Goal: Task Accomplishment & Management: Complete application form

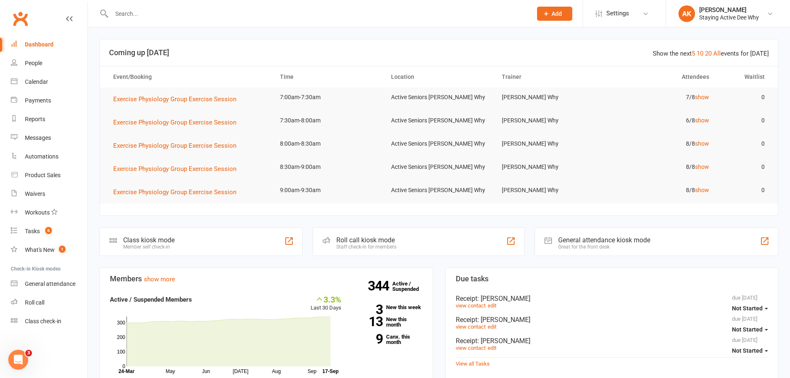
click at [168, 11] on input "text" at bounding box center [317, 14] width 417 height 12
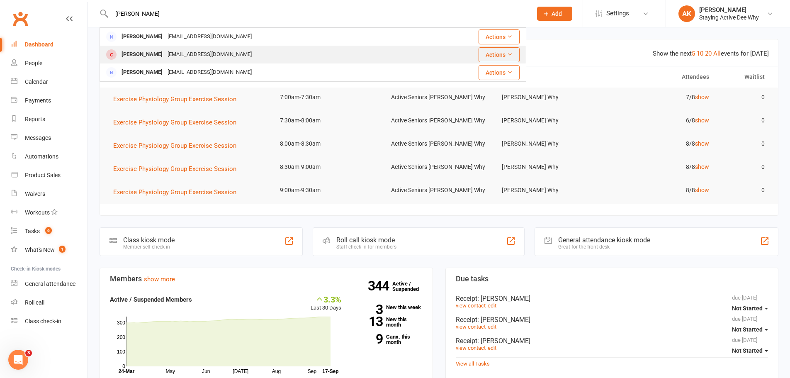
type input "[PERSON_NAME]"
click at [171, 62] on div "[PERSON_NAME] [EMAIL_ADDRESS][DOMAIN_NAME]" at bounding box center [263, 54] width 326 height 17
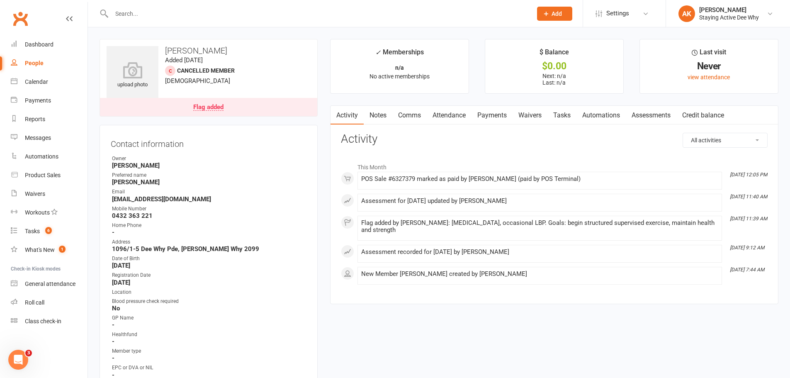
click at [499, 118] on link "Payments" at bounding box center [492, 115] width 41 height 19
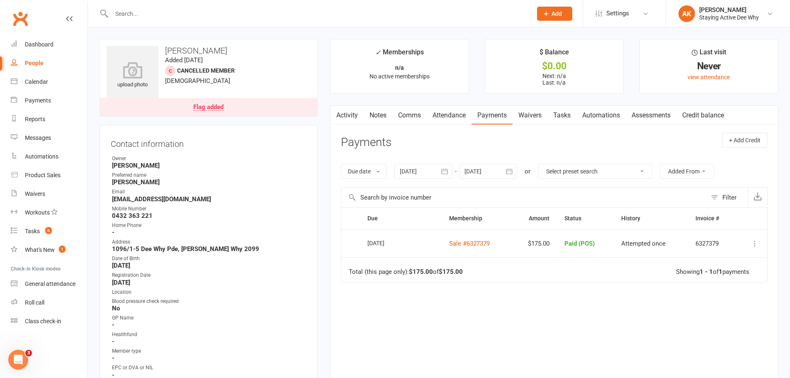
click at [661, 121] on link "Assessments" at bounding box center [651, 115] width 51 height 19
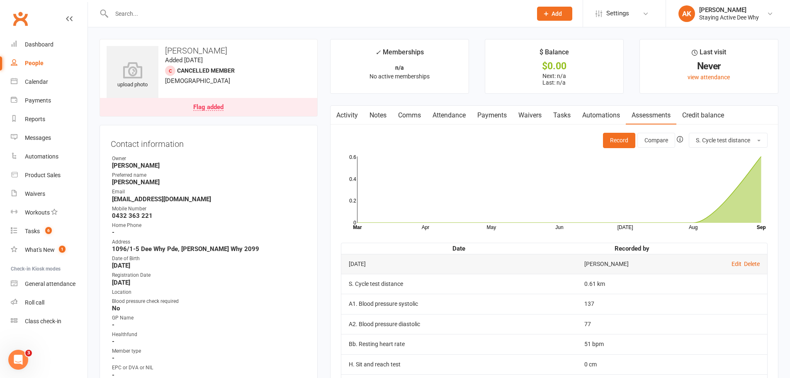
click at [260, 102] on link "Flag added" at bounding box center [208, 107] width 217 height 18
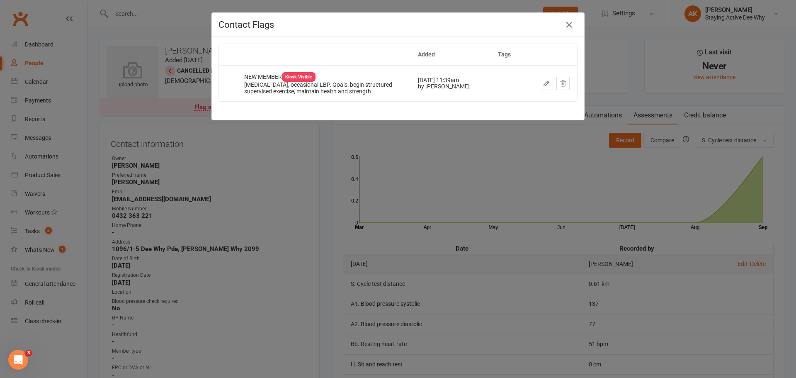
click at [269, 138] on div "Contact Flags Added Tags NEW MEMBER Kiosk Visible [MEDICAL_DATA], occasional LB…" at bounding box center [398, 189] width 796 height 378
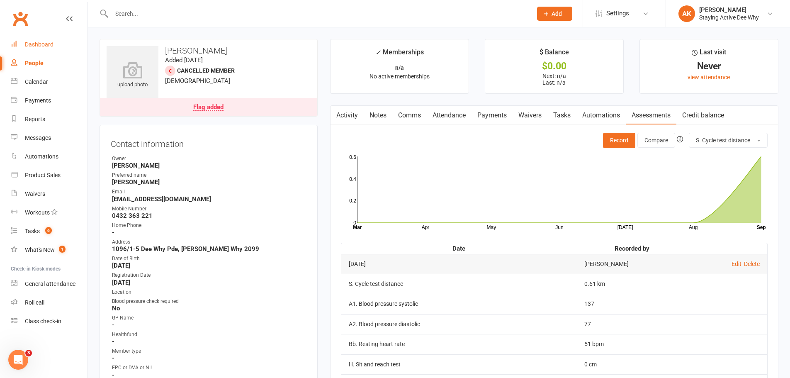
click at [57, 43] on link "Dashboard" at bounding box center [49, 44] width 77 height 19
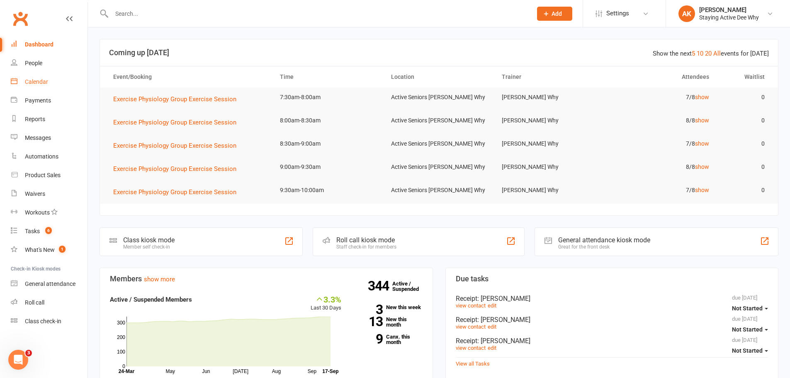
click at [36, 81] on div "Calendar" at bounding box center [36, 81] width 23 height 7
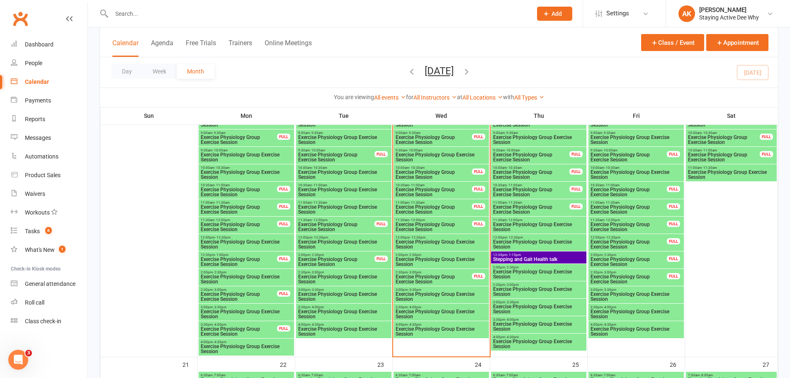
scroll to position [830, 0]
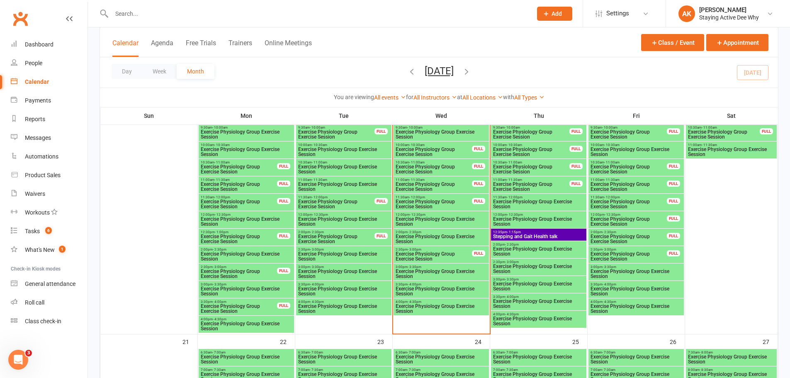
click at [514, 234] on span "Stepping and Gait Health talk" at bounding box center [539, 236] width 92 height 5
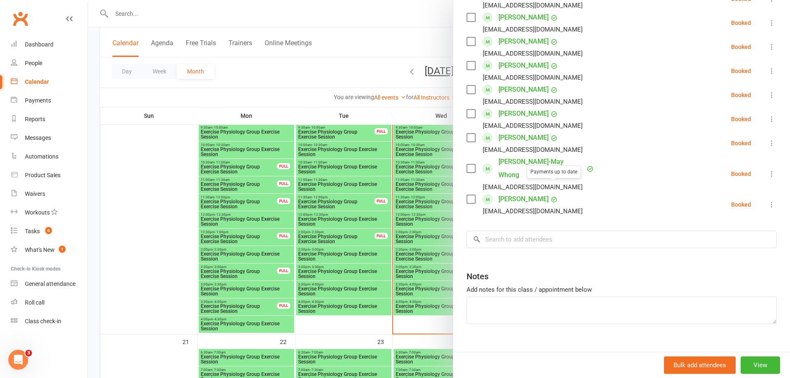
scroll to position [312, 0]
click at [512, 230] on input "search" at bounding box center [622, 238] width 310 height 17
type input "W"
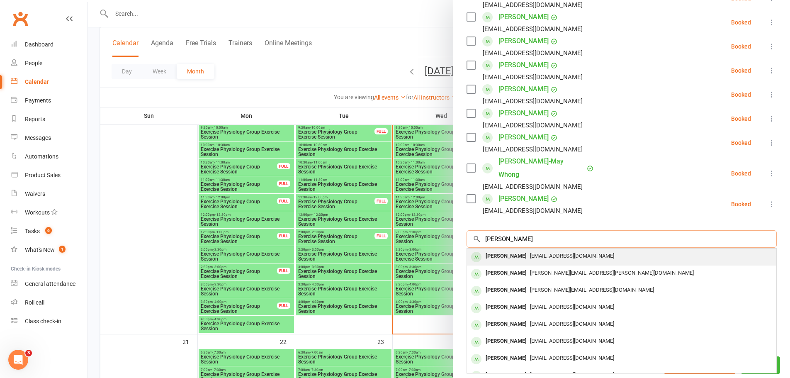
type input "[PERSON_NAME]"
click at [502, 250] on div "[PERSON_NAME]" at bounding box center [506, 256] width 48 height 12
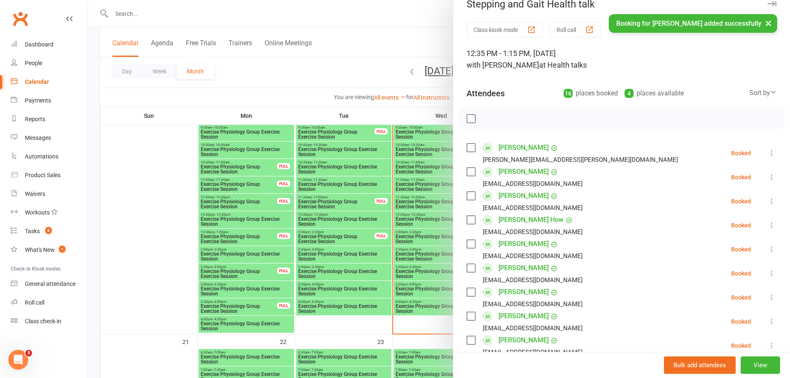
scroll to position [0, 0]
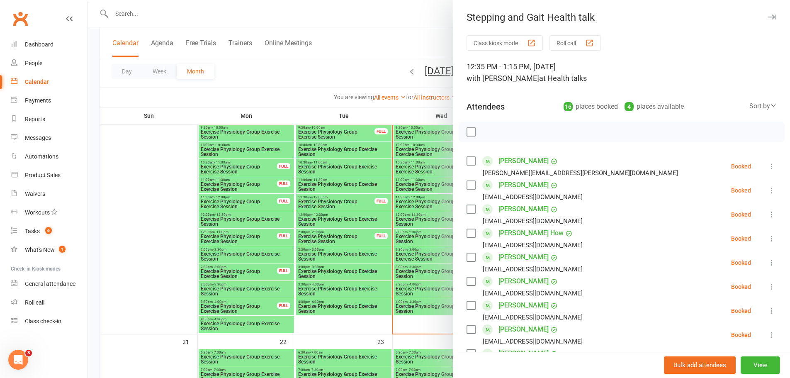
click at [350, 93] on div at bounding box center [439, 189] width 702 height 378
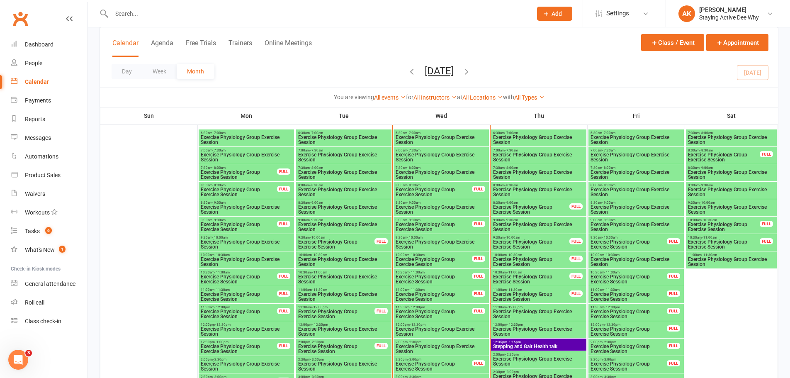
scroll to position [705, 0]
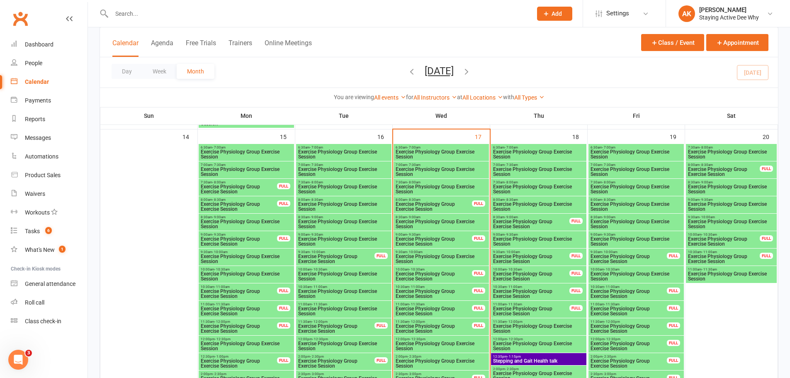
click at [413, 168] on span "Exercise Physiology Group Exercise Session" at bounding box center [441, 172] width 92 height 10
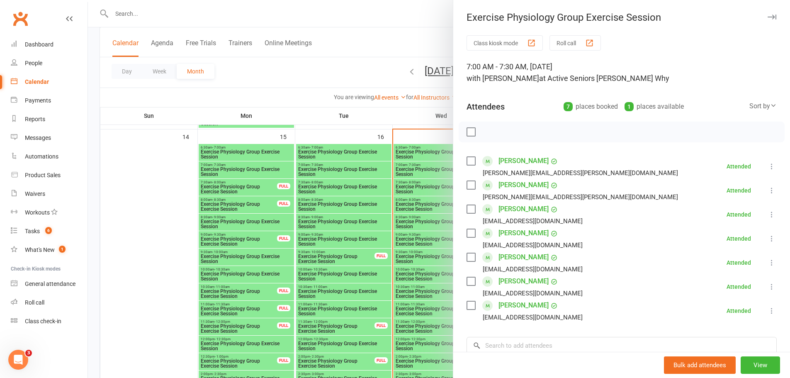
click at [412, 176] on div at bounding box center [439, 189] width 702 height 378
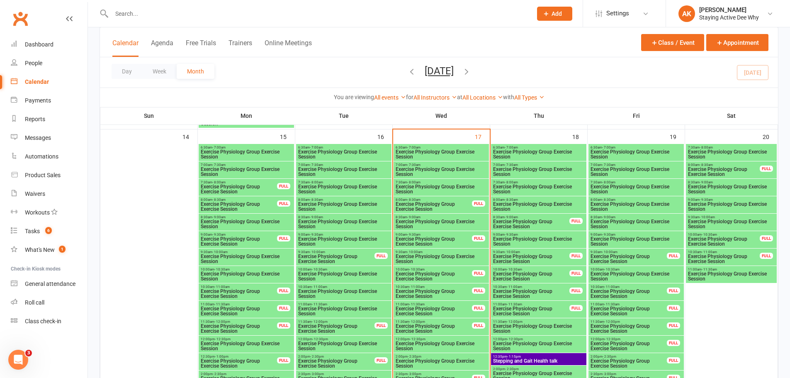
click at [416, 189] on span "Exercise Physiology Group Exercise Session" at bounding box center [441, 189] width 92 height 10
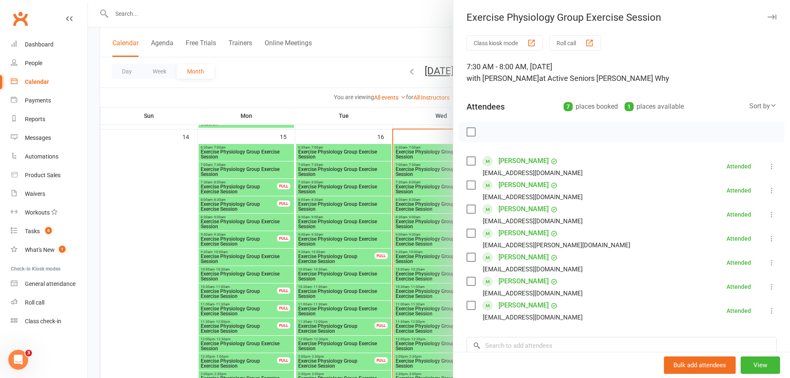
click at [411, 186] on div at bounding box center [439, 189] width 702 height 378
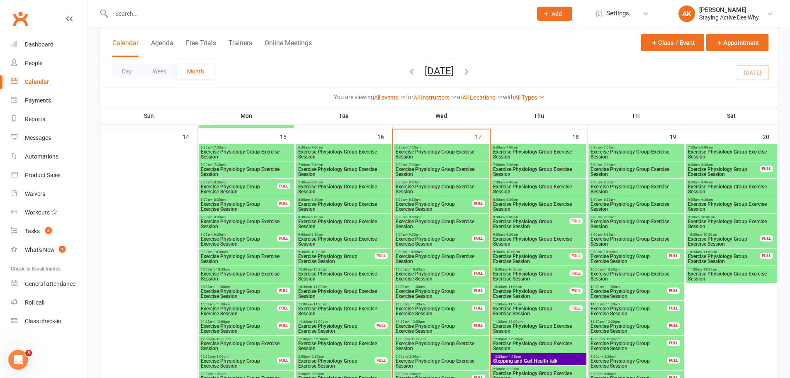
click at [416, 204] on span "Exercise Physiology Group Exercise Session" at bounding box center [433, 207] width 77 height 10
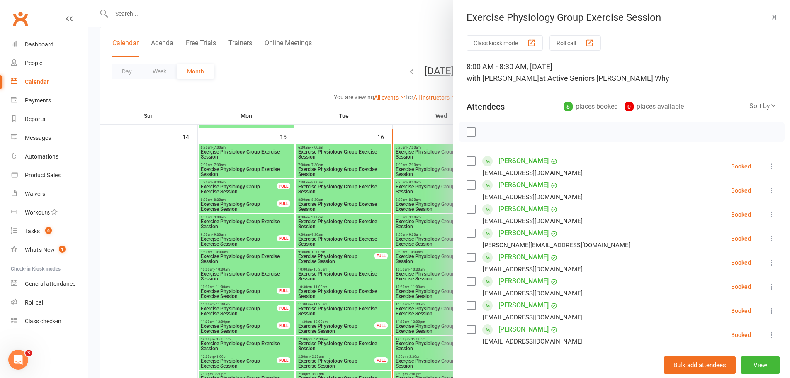
click at [327, 88] on div at bounding box center [439, 189] width 702 height 378
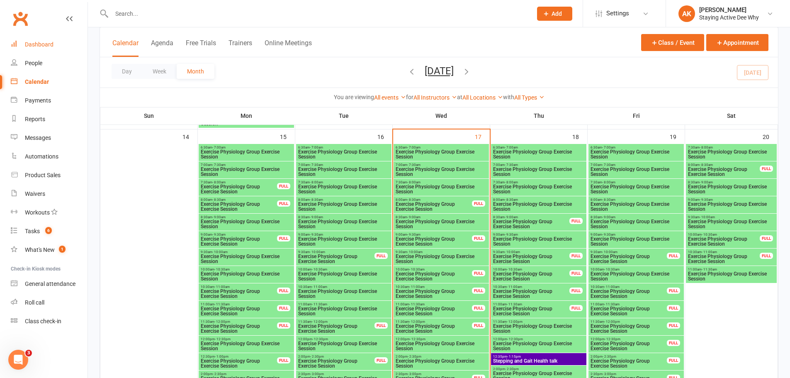
click at [50, 41] on div "Dashboard" at bounding box center [39, 44] width 29 height 7
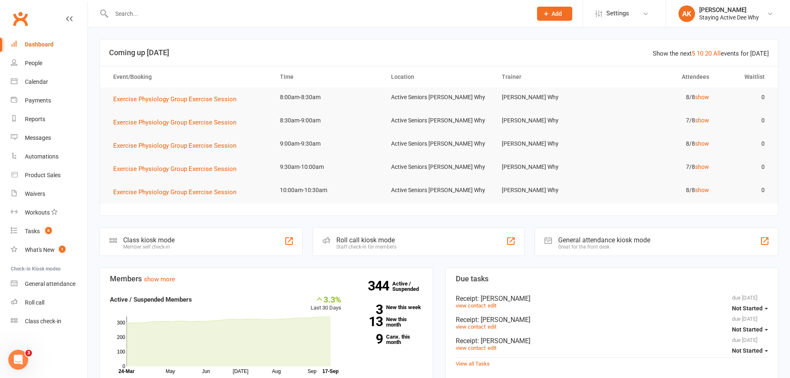
drag, startPoint x: 205, startPoint y: 19, endPoint x: 204, endPoint y: 15, distance: 4.7
click at [204, 16] on div at bounding box center [313, 13] width 427 height 27
click at [203, 15] on input "text" at bounding box center [317, 14] width 417 height 12
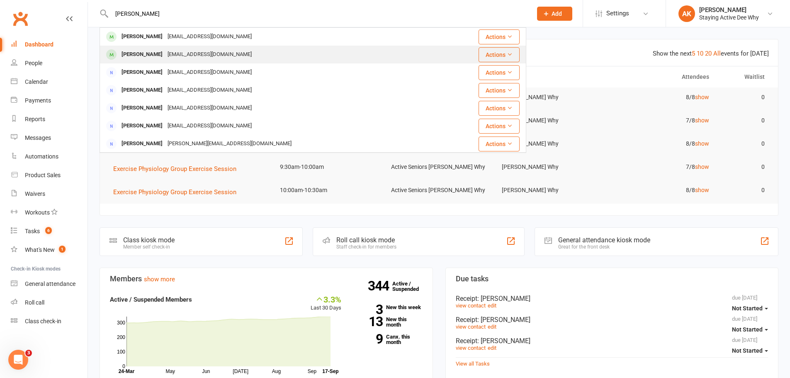
type input "[PERSON_NAME]"
click at [170, 54] on div "[EMAIL_ADDRESS][DOMAIN_NAME]" at bounding box center [209, 55] width 89 height 12
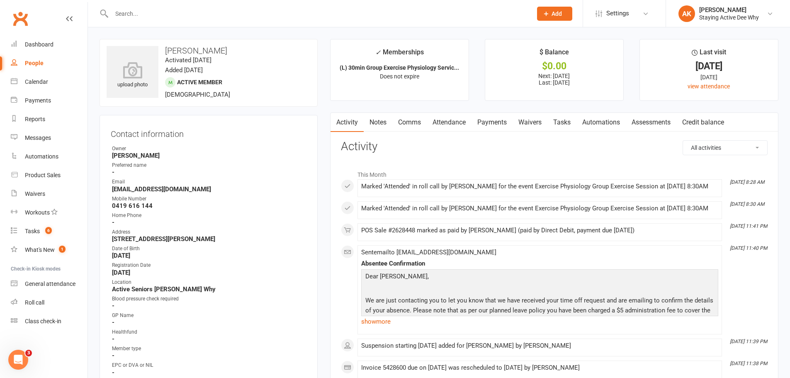
click at [636, 122] on link "Assessments" at bounding box center [651, 122] width 51 height 19
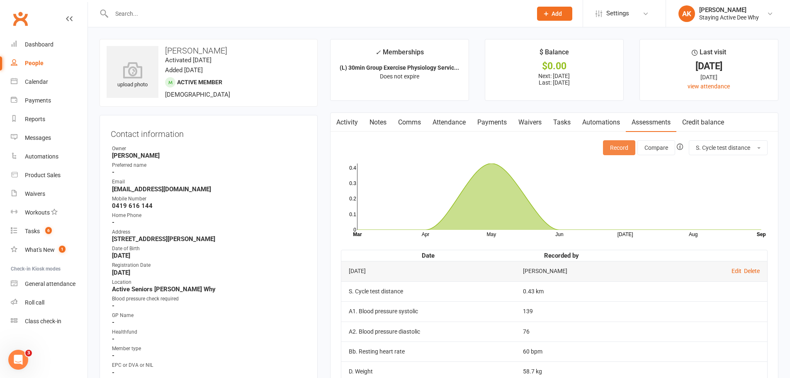
click at [618, 146] on button "Record" at bounding box center [619, 147] width 32 height 15
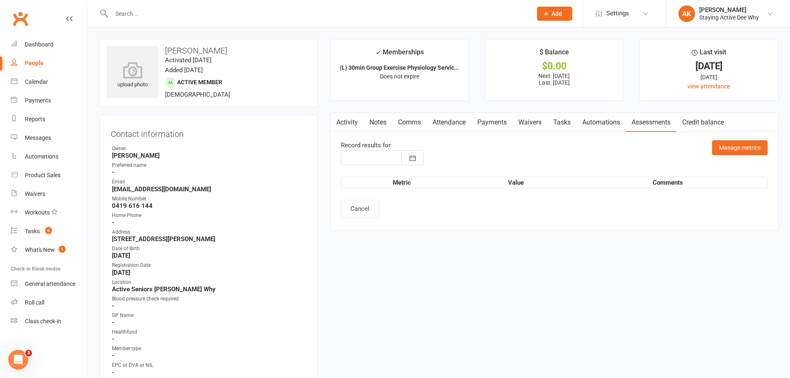
type input "[DATE]"
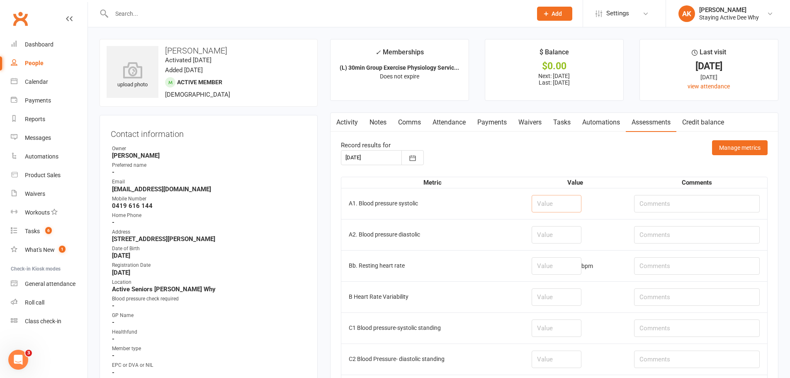
click at [545, 199] on input "number" at bounding box center [557, 203] width 50 height 17
type input "148"
type input "76"
type input "71"
click at [524, 177] on th "Metric" at bounding box center [432, 182] width 183 height 11
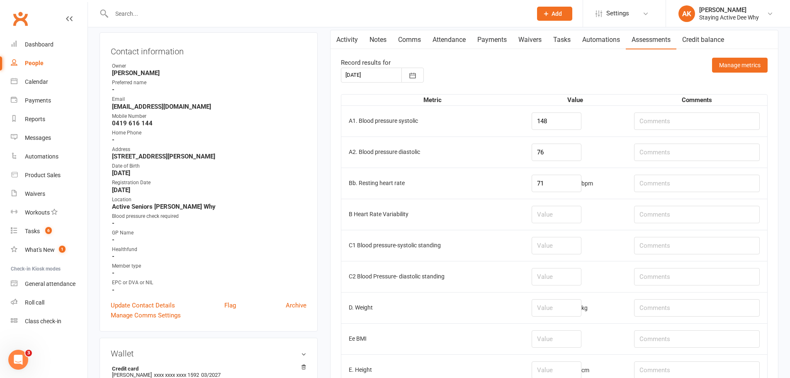
scroll to position [83, 0]
click at [679, 301] on input "text" at bounding box center [697, 307] width 126 height 17
type input "shoes off"
click at [557, 301] on input "number" at bounding box center [557, 307] width 50 height 17
type input "59.1"
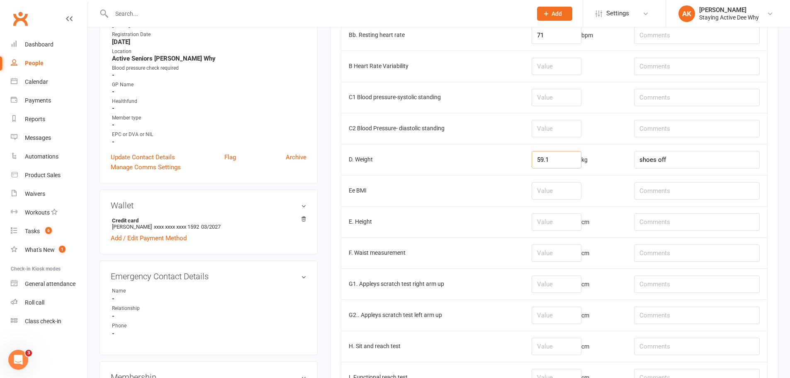
scroll to position [249, 0]
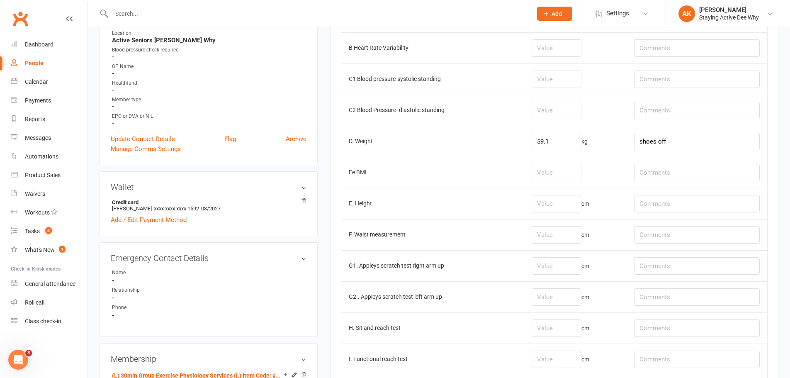
click at [574, 318] on td "cm" at bounding box center [575, 327] width 102 height 31
click at [571, 323] on input "number" at bounding box center [557, 327] width 50 height 17
type input "0"
type input "Even"
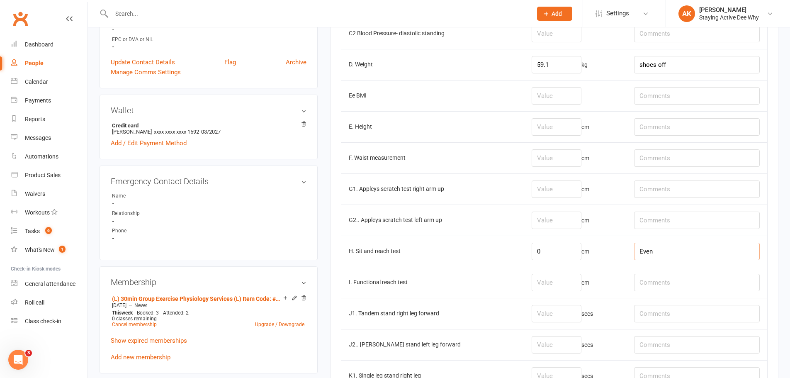
scroll to position [332, 0]
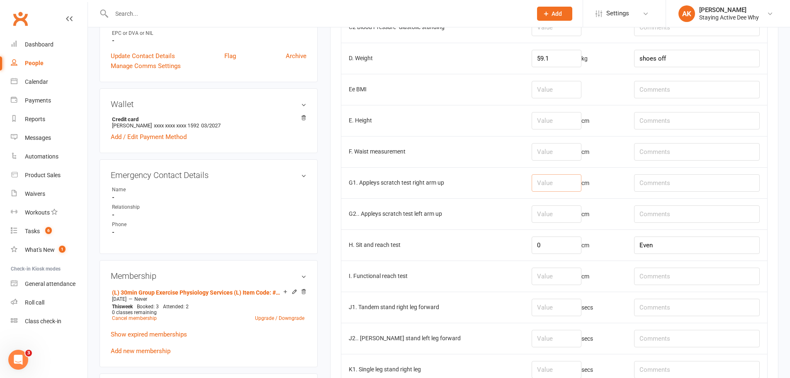
click at [558, 180] on input "number" at bounding box center [557, 182] width 50 height 17
type input "-13.5"
type input "-23"
drag, startPoint x: 558, startPoint y: 180, endPoint x: 431, endPoint y: 246, distance: 143.6
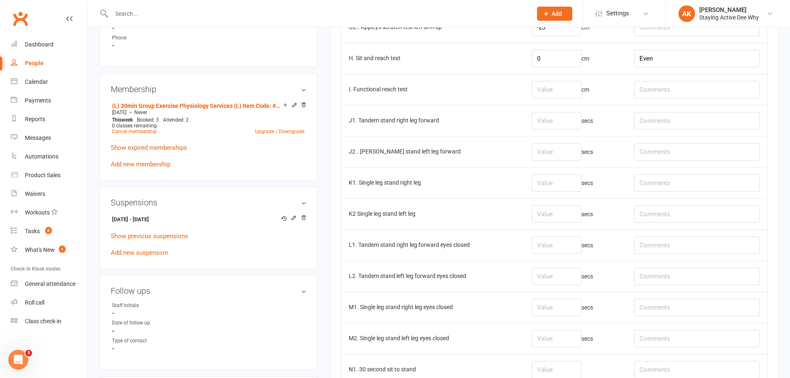
scroll to position [539, 0]
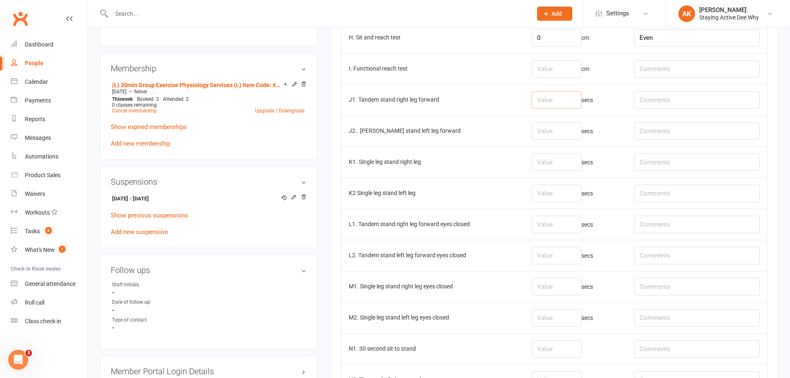
click at [582, 106] on input "number" at bounding box center [557, 99] width 50 height 17
type input "30"
click at [555, 188] on input "number" at bounding box center [557, 193] width 50 height 17
type input "17.50"
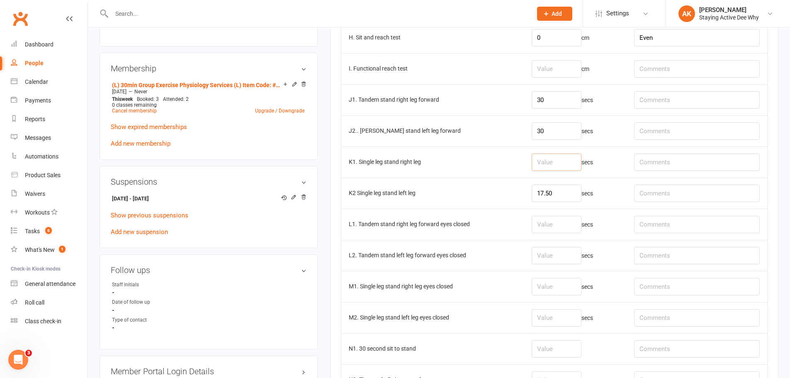
click at [563, 168] on input "number" at bounding box center [557, 161] width 50 height 17
type input "23.43"
drag, startPoint x: 474, startPoint y: 199, endPoint x: 458, endPoint y: 192, distance: 16.6
click at [473, 199] on td "K2 Single leg stand left leg" at bounding box center [432, 193] width 183 height 31
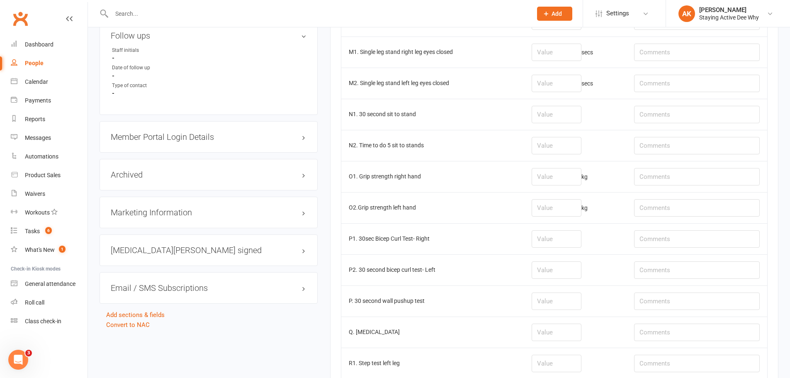
scroll to position [788, 0]
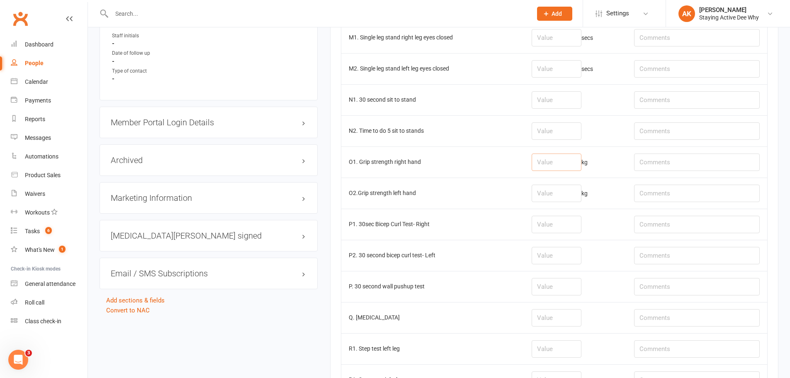
click at [565, 163] on input "number" at bounding box center [557, 161] width 50 height 17
type input "15.2"
click at [556, 190] on input "number" at bounding box center [557, 193] width 50 height 17
type input "17.4"
drag, startPoint x: 503, startPoint y: 167, endPoint x: 482, endPoint y: 155, distance: 24.5
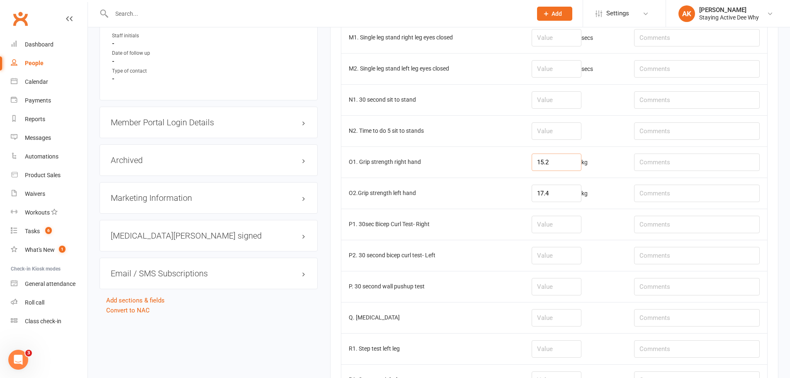
click at [482, 164] on tr "O1. Grip strength right hand 15.2 kg" at bounding box center [554, 161] width 426 height 31
type input "16.3"
click at [567, 187] on input "17.4" at bounding box center [557, 193] width 50 height 17
type input "17.8"
click at [545, 100] on input "number" at bounding box center [557, 99] width 50 height 17
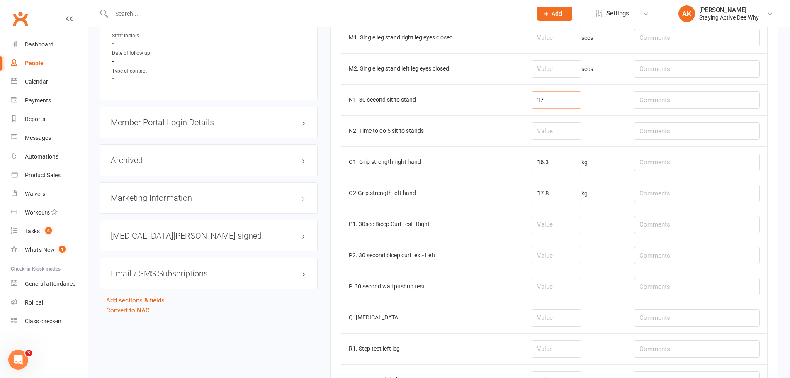
type input "17"
click at [674, 94] on input "text" at bounding box center [697, 99] width 126 height 17
type input "RPE: 4/10"
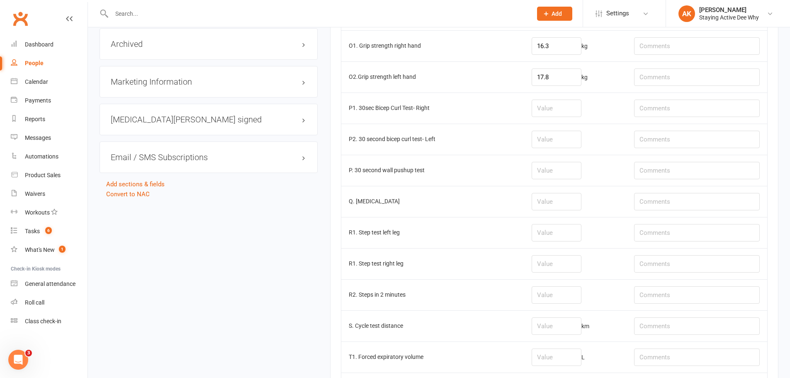
scroll to position [1056, 0]
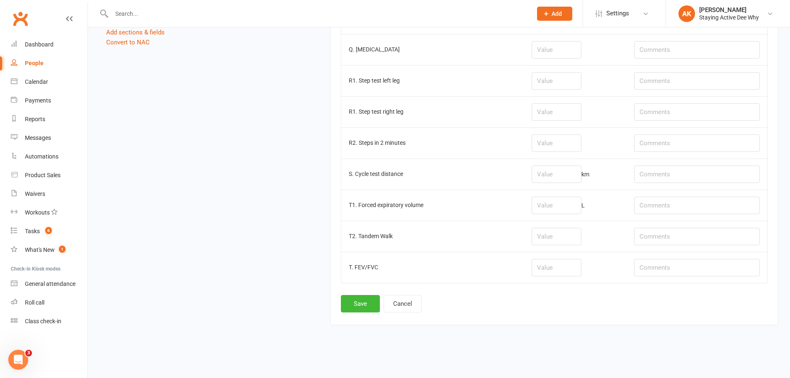
click at [568, 184] on td "km" at bounding box center [575, 173] width 102 height 31
click at [571, 174] on input "number" at bounding box center [557, 174] width 50 height 17
type input "0.48"
type input "RPE 5/10"
click at [363, 307] on button "Save" at bounding box center [360, 303] width 39 height 17
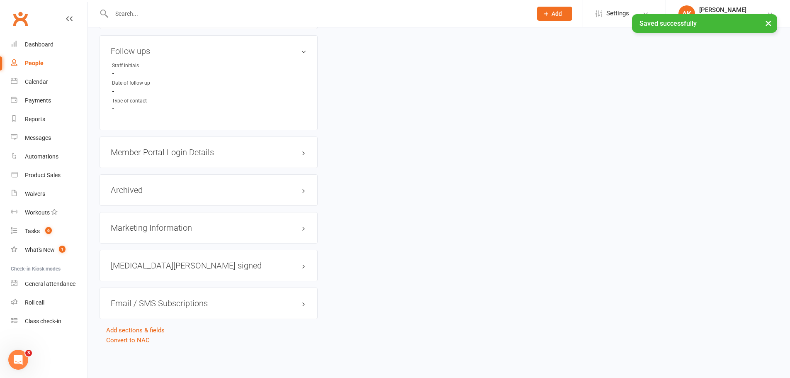
scroll to position [0, 0]
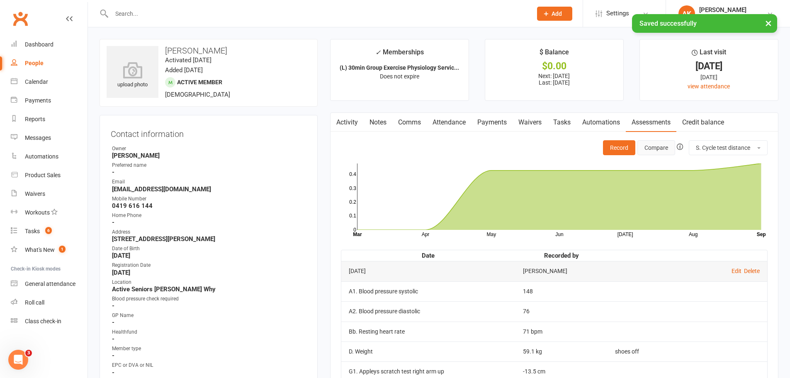
click at [660, 151] on button "Compare" at bounding box center [657, 147] width 38 height 15
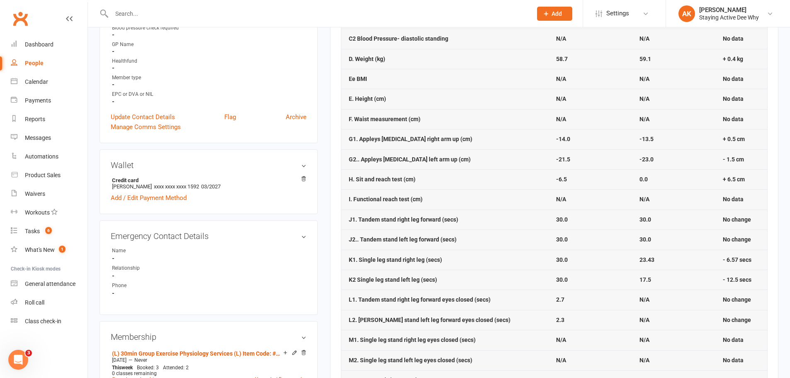
scroll to position [290, 0]
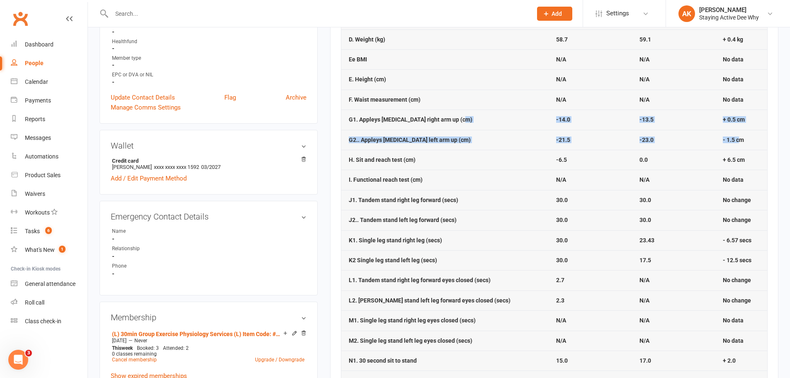
drag, startPoint x: 534, startPoint y: 117, endPoint x: 736, endPoint y: 141, distance: 203.8
click at [736, 141] on tbody "A1. Blood pressure systolic 139.0 148.0 + 9.0 A2. Blood pressure diastolic 76.0…" at bounding box center [554, 280] width 426 height 743
click at [736, 141] on strong "- 1.5 cm" at bounding box center [733, 139] width 21 height 7
drag, startPoint x: 742, startPoint y: 139, endPoint x: 342, endPoint y: 115, distance: 400.1
click at [342, 115] on tbody "A1. Blood pressure systolic 139.0 148.0 + 9.0 A2. Blood pressure diastolic 76.0…" at bounding box center [554, 280] width 426 height 743
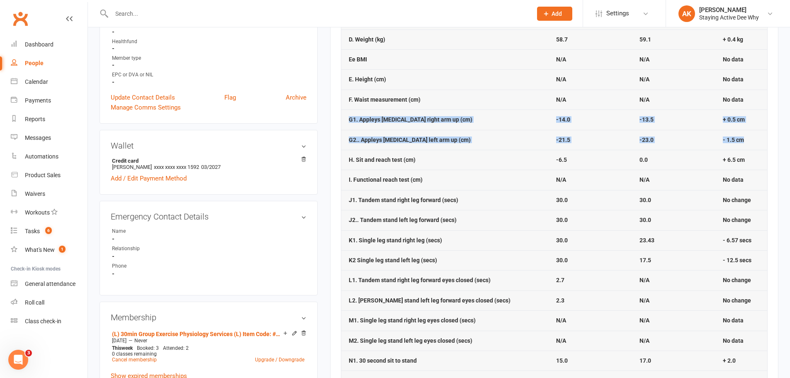
click at [342, 115] on td "G1. Appleys [MEDICAL_DATA] right arm up (cm)" at bounding box center [445, 120] width 208 height 20
drag, startPoint x: 342, startPoint y: 115, endPoint x: 755, endPoint y: 138, distance: 413.8
click at [755, 138] on tbody "A1. Blood pressure systolic 139.0 148.0 + 9.0 A2. Blood pressure diastolic 76.0…" at bounding box center [554, 280] width 426 height 743
click at [755, 138] on td "- 1.5 cm" at bounding box center [742, 140] width 52 height 20
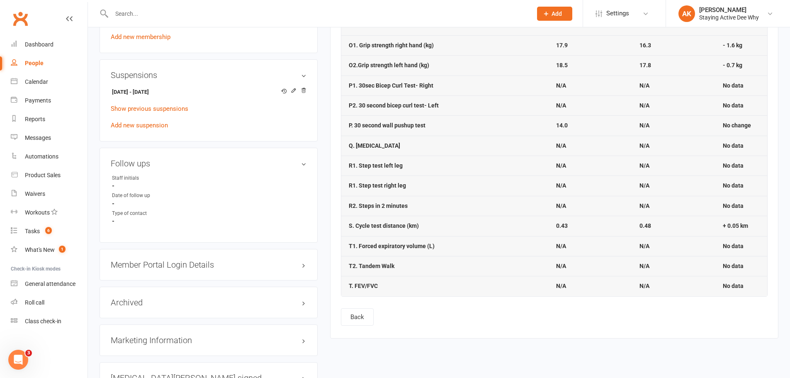
scroll to position [664, 0]
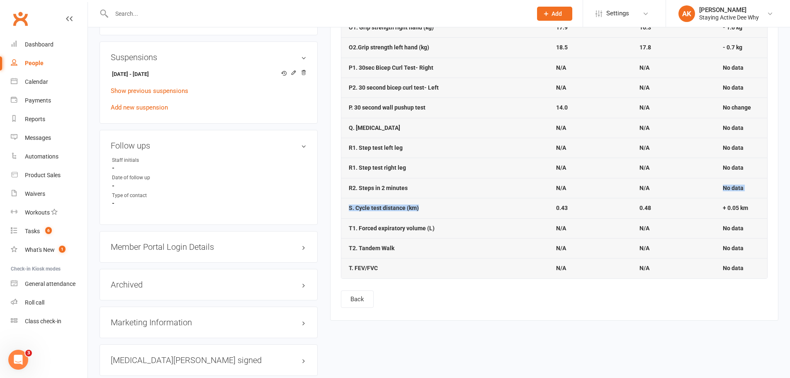
drag, startPoint x: 522, startPoint y: 217, endPoint x: 649, endPoint y: 192, distance: 129.4
click at [649, 192] on td "N/A" at bounding box center [673, 188] width 83 height 20
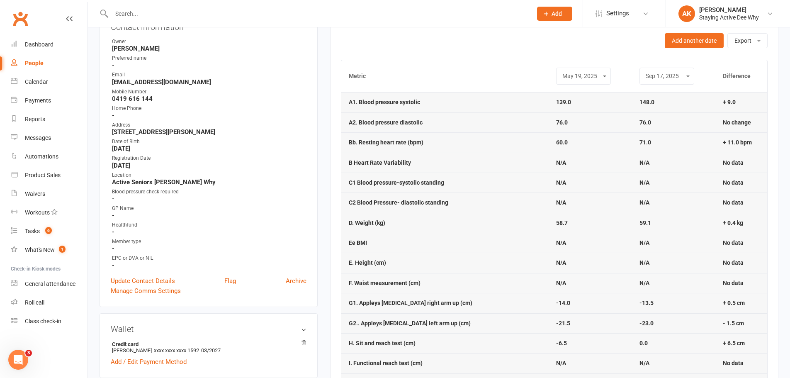
scroll to position [0, 0]
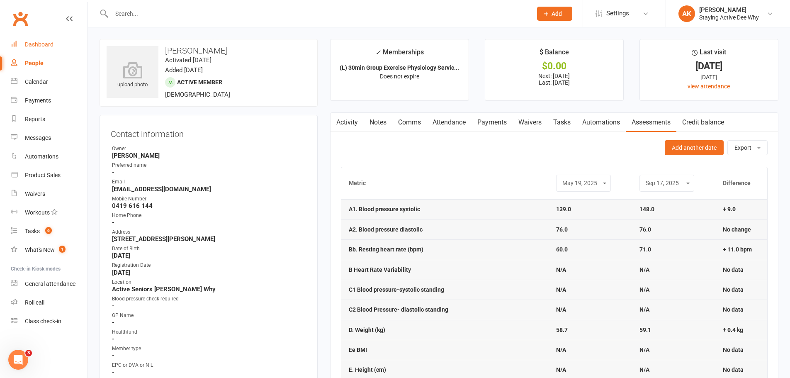
click at [56, 44] on link "Dashboard" at bounding box center [49, 44] width 77 height 19
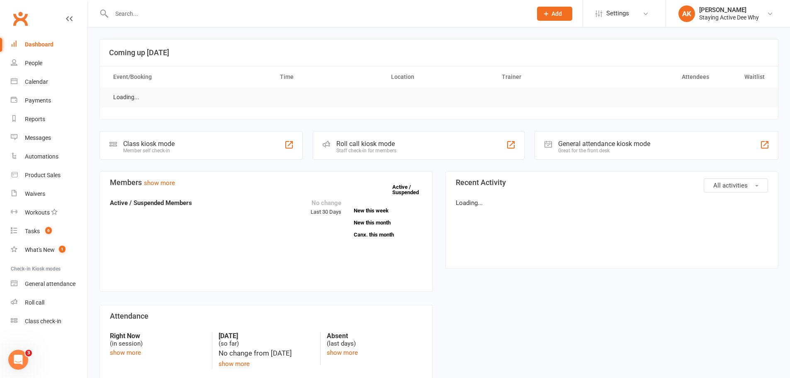
click at [134, 18] on input "text" at bounding box center [317, 14] width 417 height 12
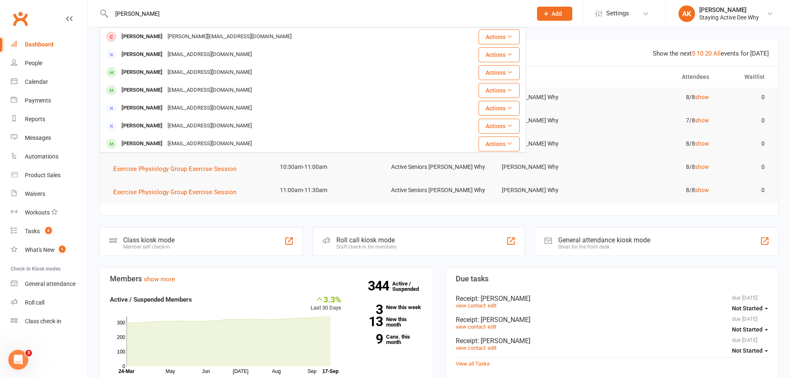
type input "[PERSON_NAME]"
click at [170, 29] on div "[PERSON_NAME] [PERSON_NAME][EMAIL_ADDRESS][DOMAIN_NAME]" at bounding box center [277, 36] width 354 height 17
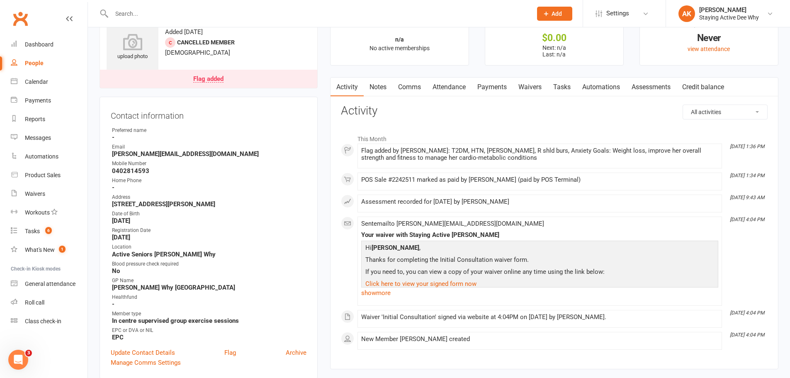
scroll to position [41, 0]
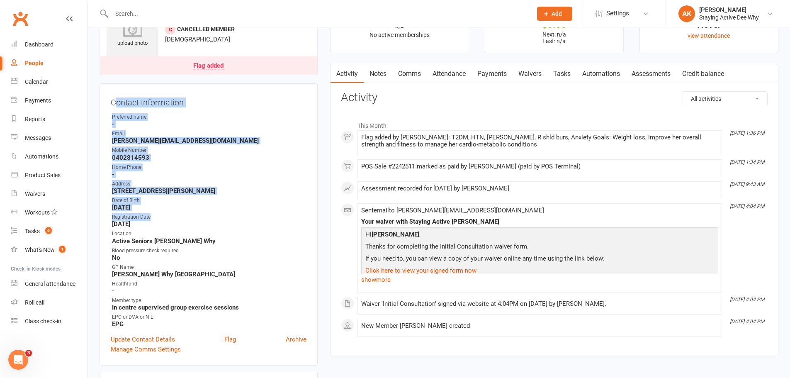
drag, startPoint x: 116, startPoint y: 104, endPoint x: 170, endPoint y: 220, distance: 127.9
click at [170, 220] on div "Contact information Owner Preferred name - Email [EMAIL_ADDRESS][DOMAIN_NAME] M…" at bounding box center [209, 224] width 218 height 282
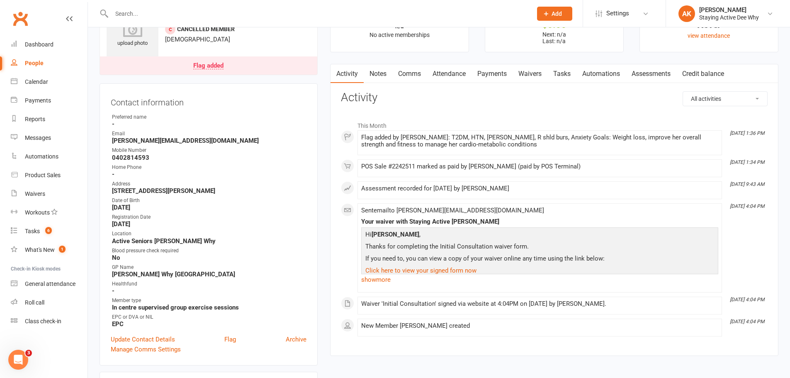
click at [170, 220] on strong "[DATE]" at bounding box center [209, 223] width 195 height 7
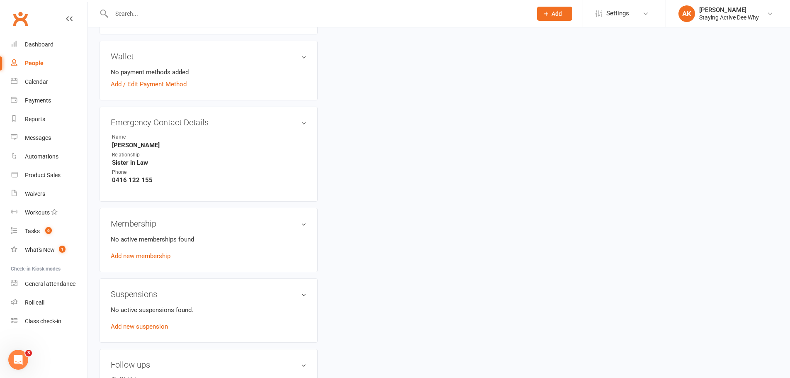
scroll to position [373, 0]
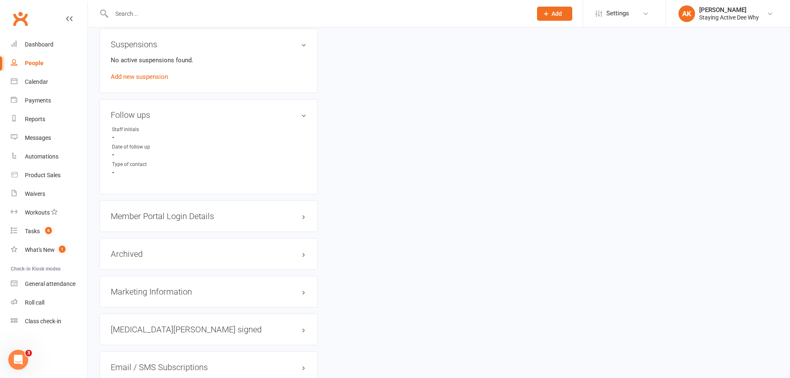
click at [187, 220] on h3 "Member Portal Login Details" at bounding box center [209, 216] width 196 height 9
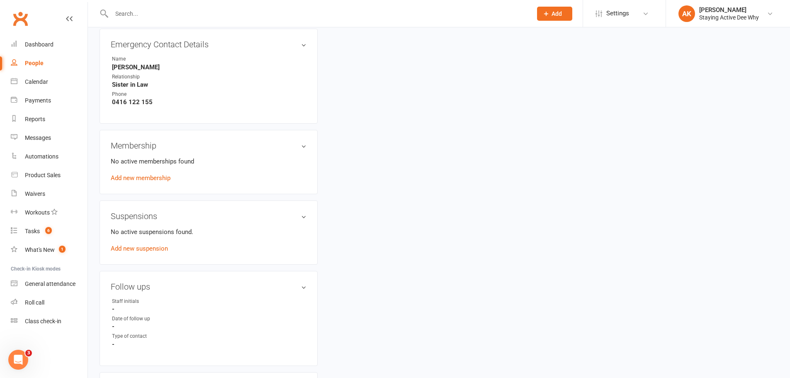
scroll to position [456, 0]
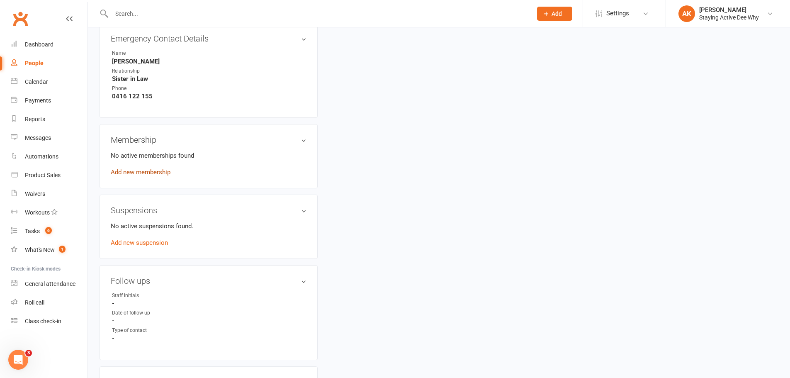
click at [151, 169] on link "Add new membership" at bounding box center [141, 171] width 60 height 7
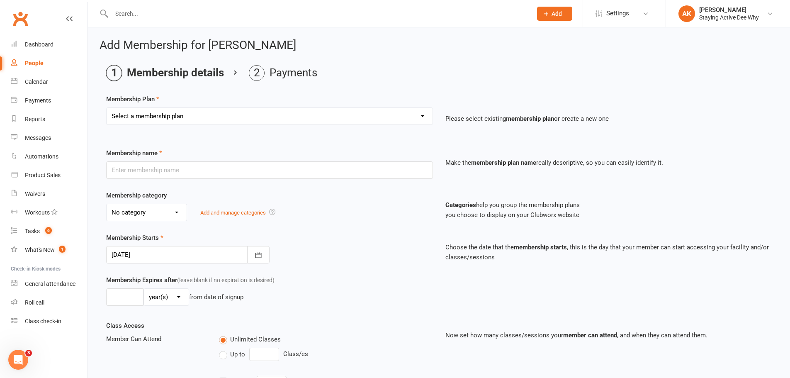
click at [373, 111] on select "Select a membership plan Create new Membership Plan 01 10953 Exercise Physiolog…" at bounding box center [270, 116] width 326 height 17
select select "4"
click at [107, 108] on select "Select a membership plan Create new Membership Plan 01 10953 Exercise Physiolog…" at bounding box center [270, 116] width 326 height 17
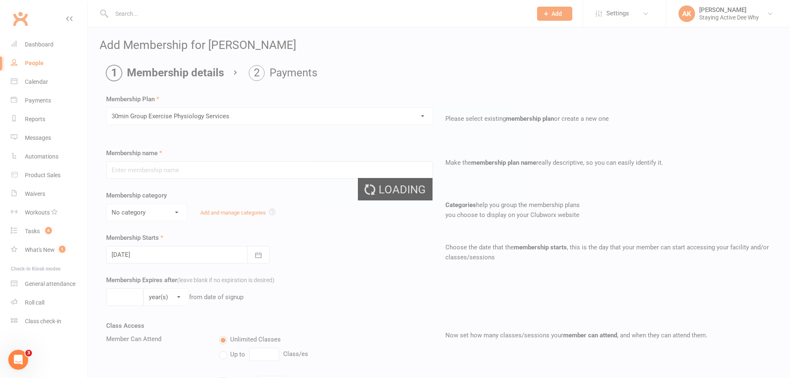
type input "30min Group Exercise Physiology Services"
select select "0"
type input "0"
type input "3"
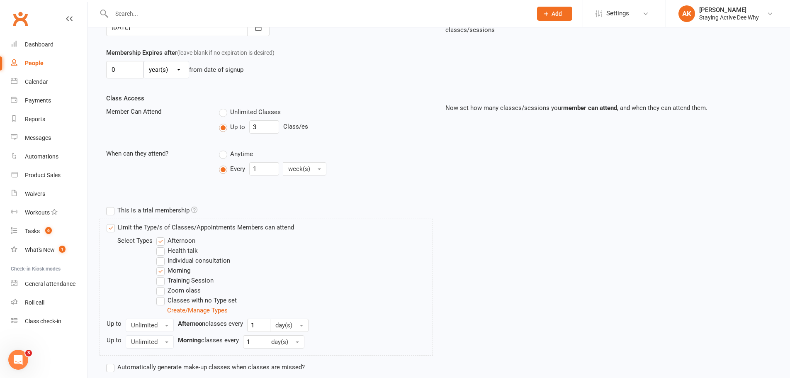
scroll to position [122, 0]
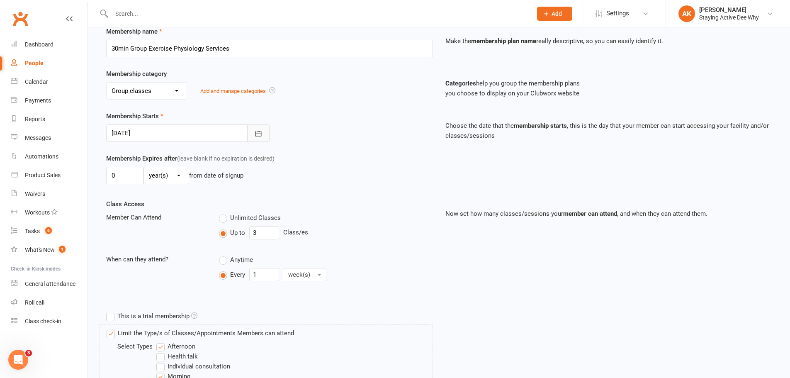
click at [256, 131] on icon "button" at bounding box center [258, 133] width 6 height 5
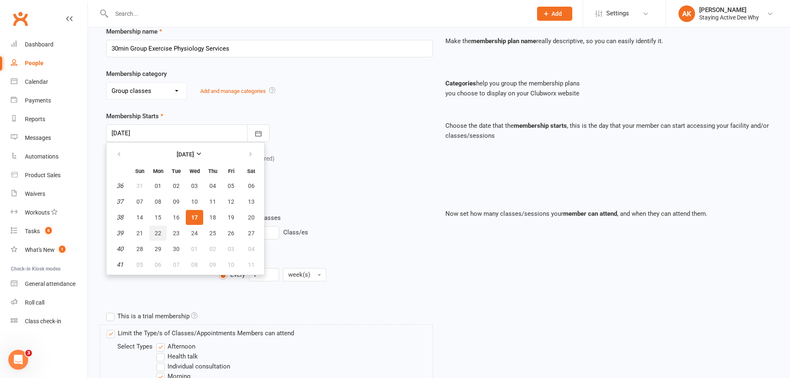
click at [157, 234] on span "22" at bounding box center [158, 233] width 7 height 7
type input "[DATE]"
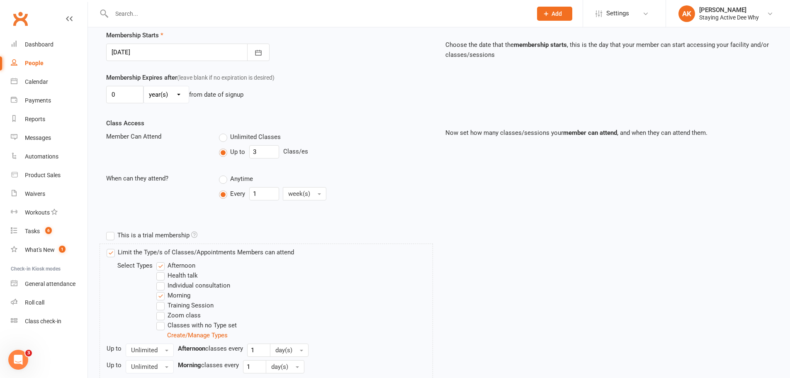
scroll to position [287, 0]
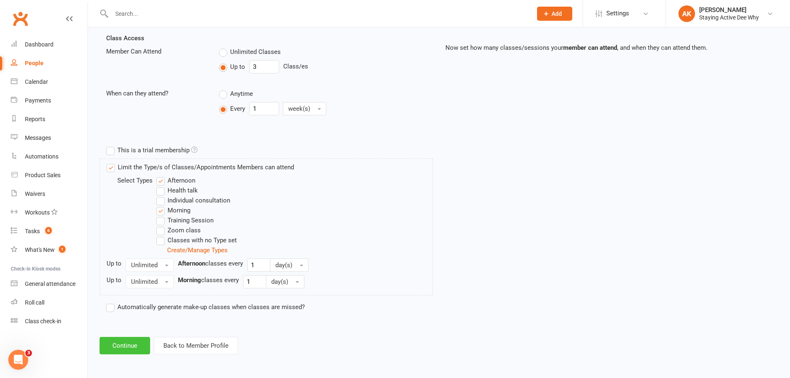
click at [120, 343] on button "Continue" at bounding box center [125, 345] width 51 height 17
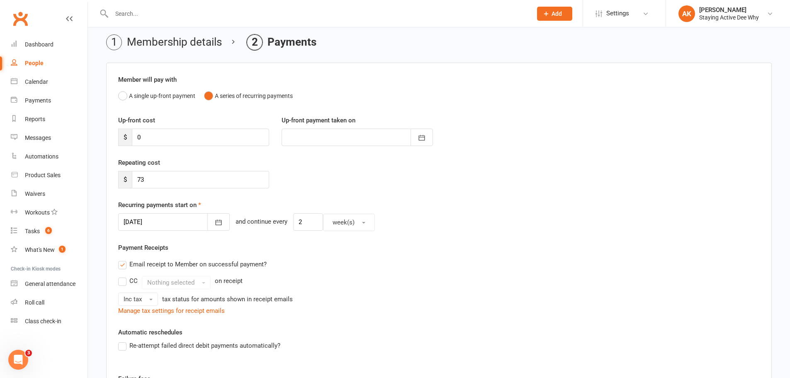
scroll to position [83, 0]
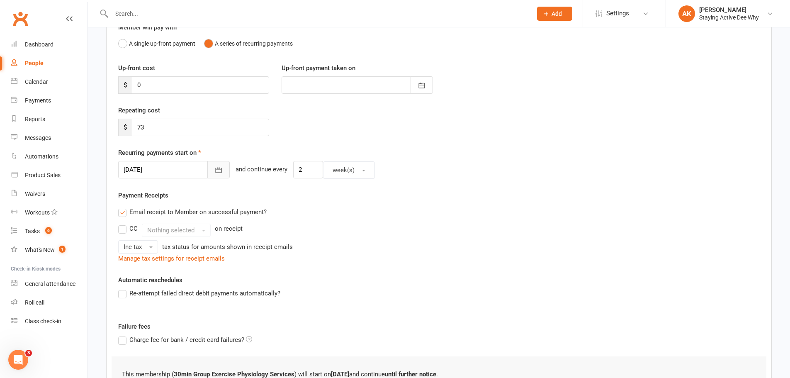
click at [214, 167] on icon "button" at bounding box center [218, 170] width 8 height 8
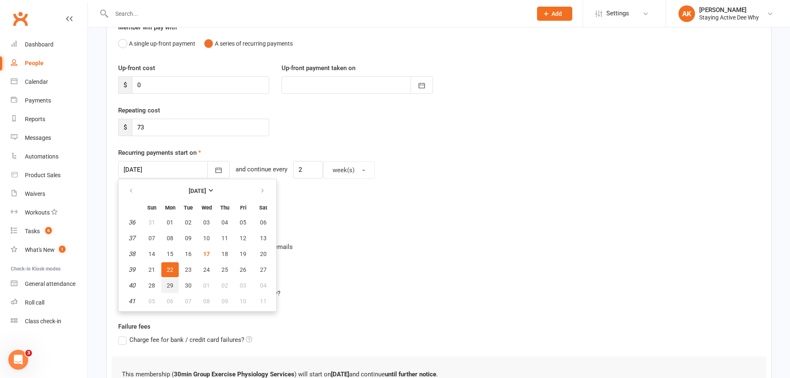
click at [167, 282] on span "29" at bounding box center [170, 285] width 7 height 7
type input "[DATE]"
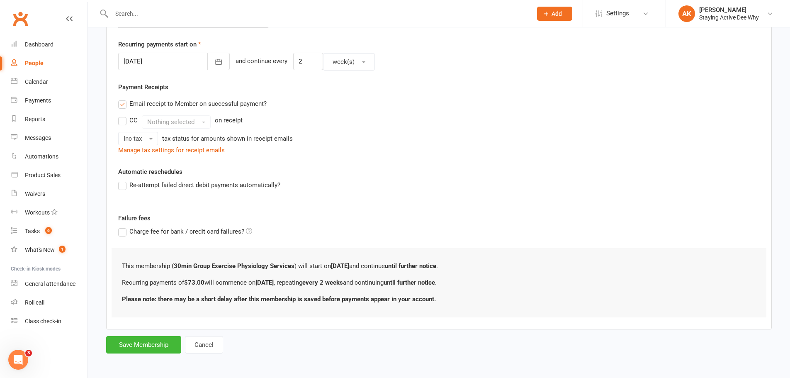
scroll to position [192, 0]
click at [153, 342] on button "Save Membership" at bounding box center [143, 343] width 75 height 17
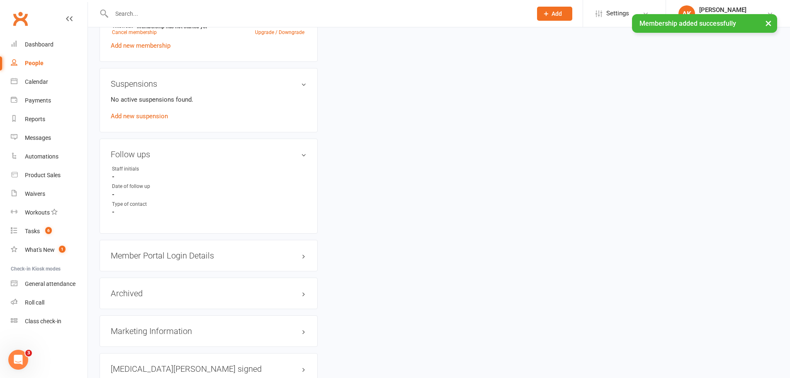
scroll to position [664, 0]
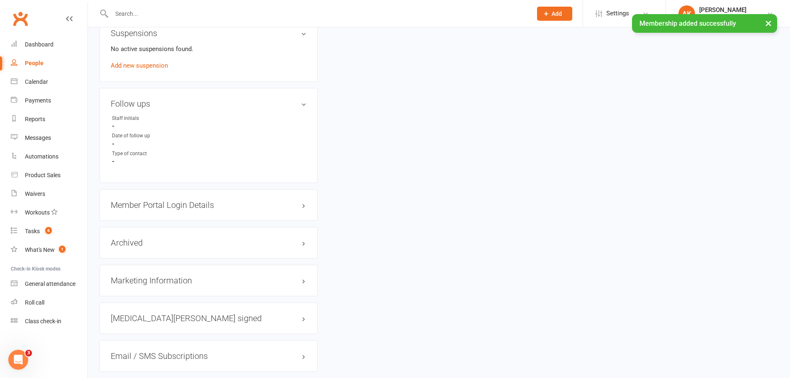
click at [208, 209] on div "Member Portal Login Details" at bounding box center [209, 205] width 218 height 32
click at [209, 207] on h3 "Member Portal Login Details" at bounding box center [209, 204] width 196 height 9
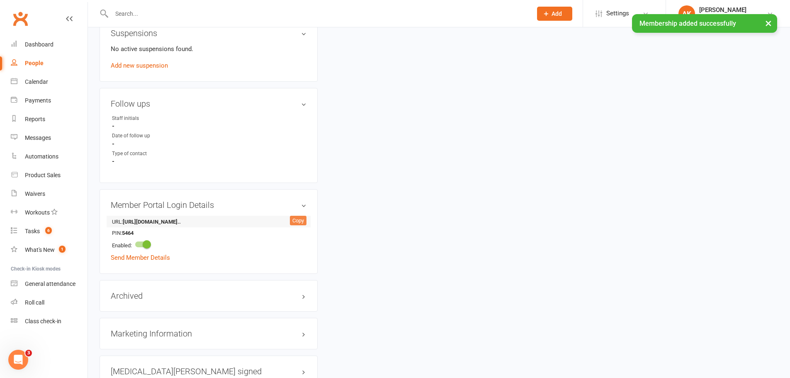
click at [298, 218] on div "Copy" at bounding box center [298, 221] width 17 height 10
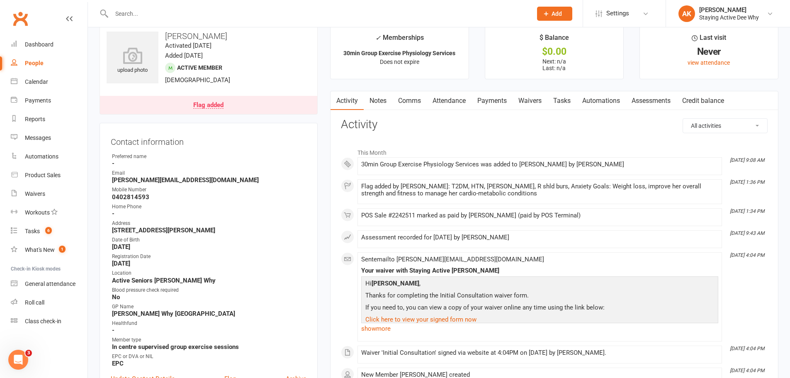
scroll to position [0, 0]
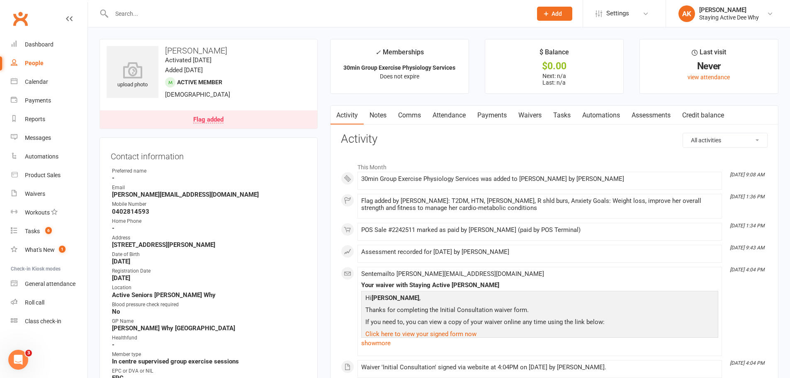
click at [411, 118] on link "Comms" at bounding box center [409, 115] width 34 height 19
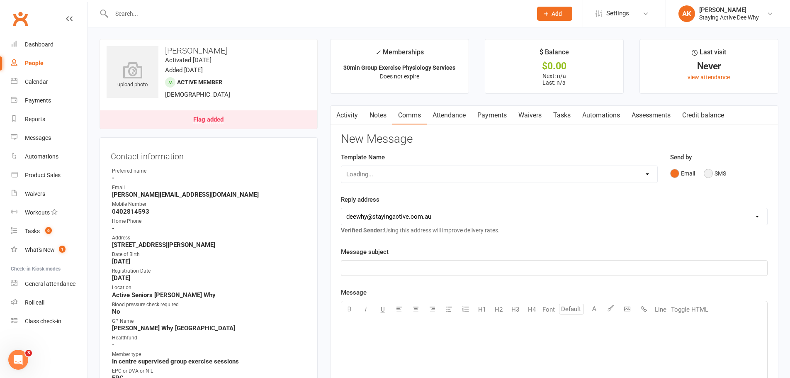
click at [708, 175] on button "SMS" at bounding box center [715, 174] width 22 height 16
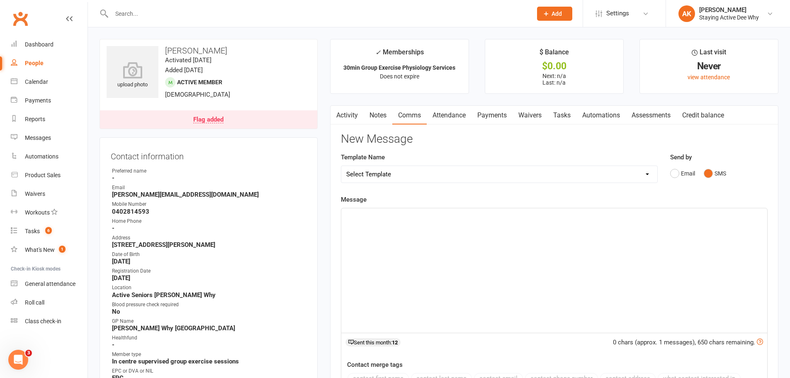
click at [560, 225] on div "﻿" at bounding box center [554, 270] width 426 height 124
paste div
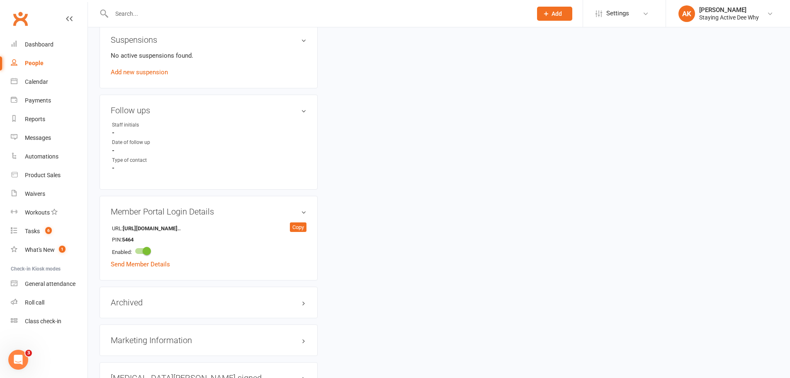
scroll to position [664, 0]
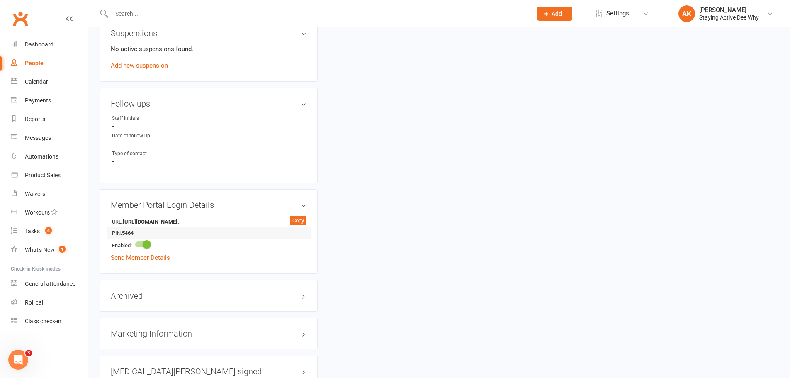
click at [134, 233] on strong "5464" at bounding box center [146, 233] width 48 height 9
copy strong "5464"
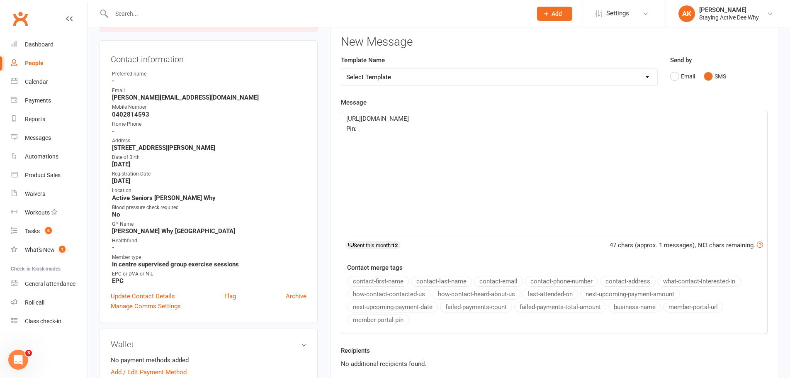
scroll to position [83, 0]
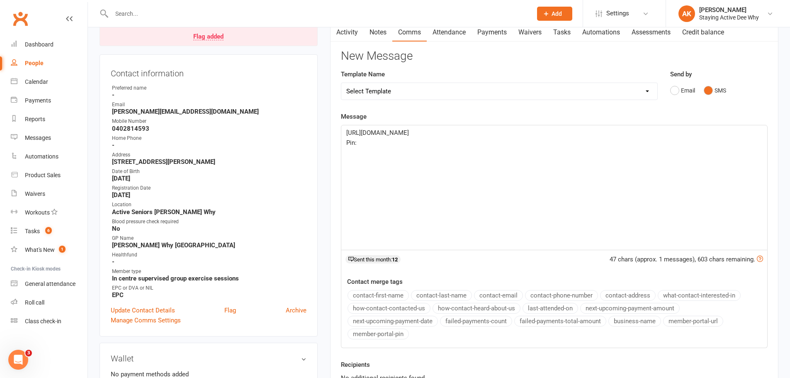
click at [372, 147] on p "Pin:" at bounding box center [554, 143] width 416 height 10
click at [326, 154] on main "✓ Memberships 30min Group Exercise Physiology Services Does not expire $ Balanc…" at bounding box center [554, 194] width 461 height 477
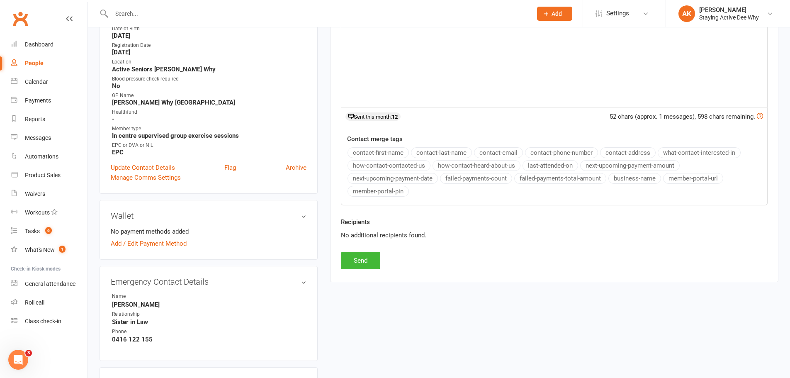
scroll to position [249, 0]
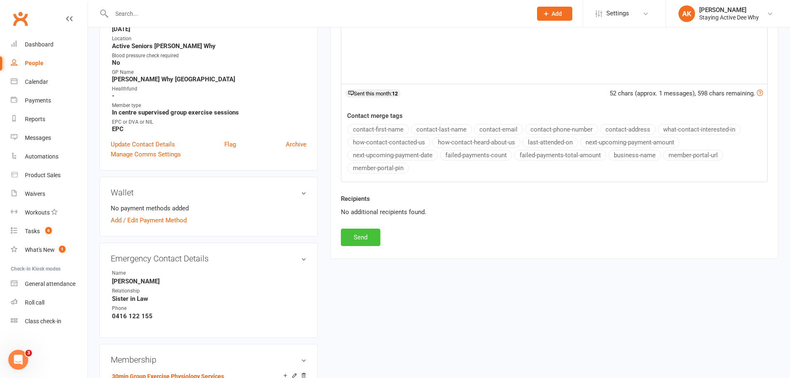
click at [356, 232] on button "Send" at bounding box center [360, 237] width 39 height 17
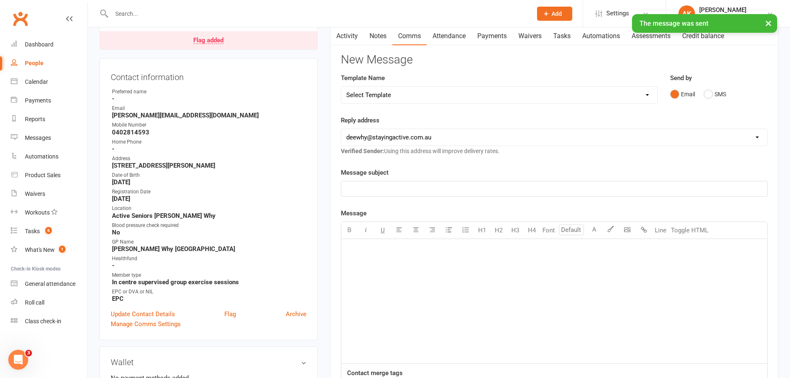
scroll to position [0, 0]
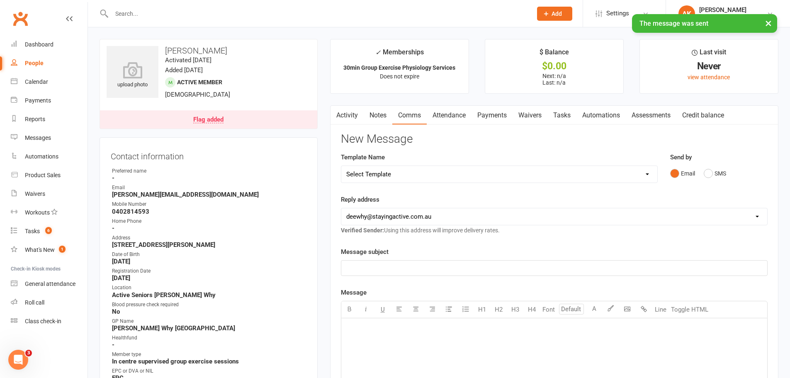
click at [383, 112] on link "Notes" at bounding box center [378, 115] width 29 height 19
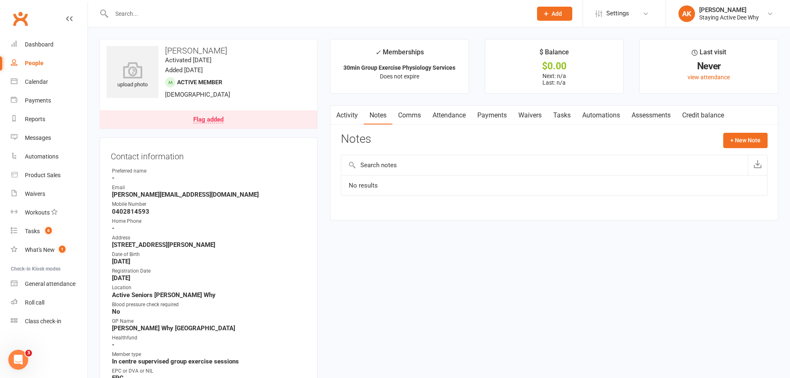
click at [353, 116] on link "Activity" at bounding box center [347, 115] width 33 height 19
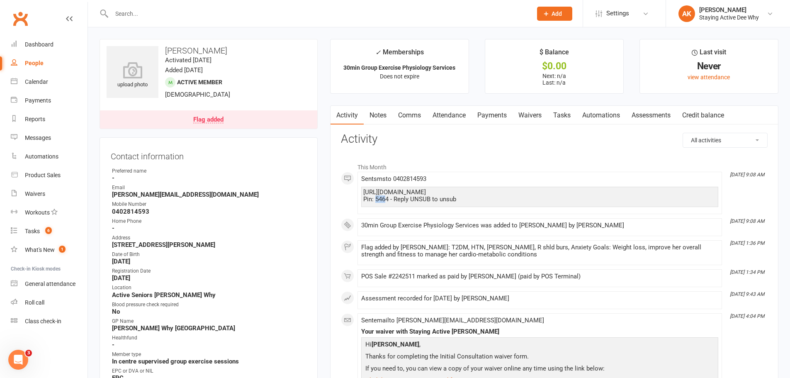
drag, startPoint x: 377, startPoint y: 200, endPoint x: 384, endPoint y: 200, distance: 7.5
click at [384, 200] on div "[URL][DOMAIN_NAME] Pin: 5464 - Reply UNSUB to unsub" at bounding box center [539, 196] width 353 height 14
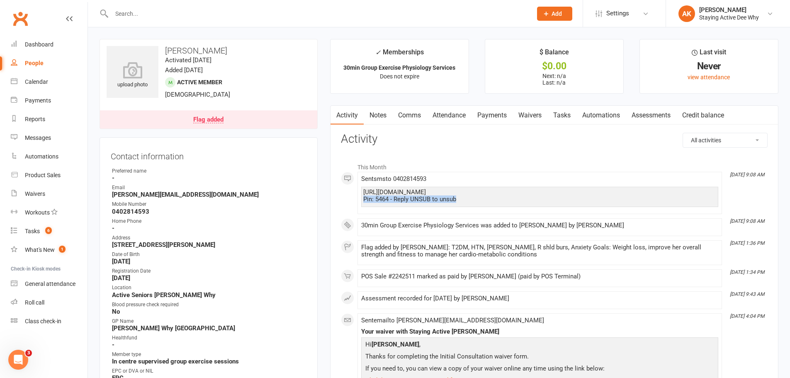
click at [384, 200] on div "[URL][DOMAIN_NAME] Pin: 5464 - Reply UNSUB to unsub" at bounding box center [539, 196] width 353 height 14
click at [382, 112] on link "Notes" at bounding box center [378, 115] width 29 height 19
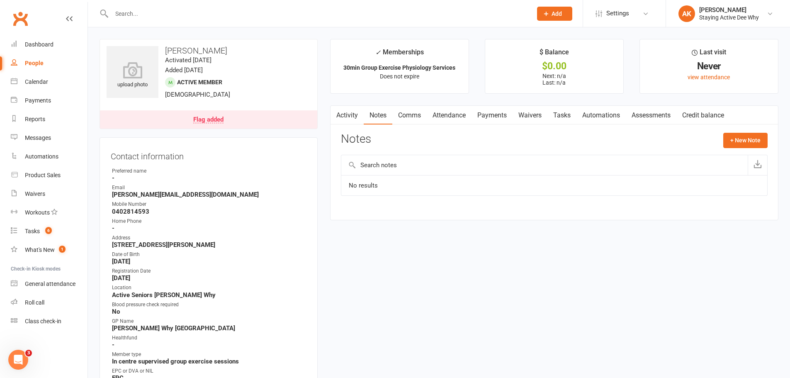
click at [344, 112] on link "Activity" at bounding box center [347, 115] width 33 height 19
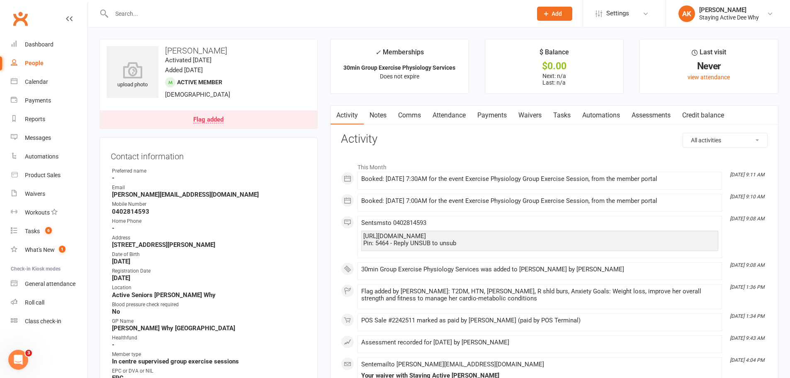
click at [364, 115] on link "Activity" at bounding box center [347, 115] width 33 height 19
click at [377, 111] on link "Notes" at bounding box center [378, 115] width 29 height 19
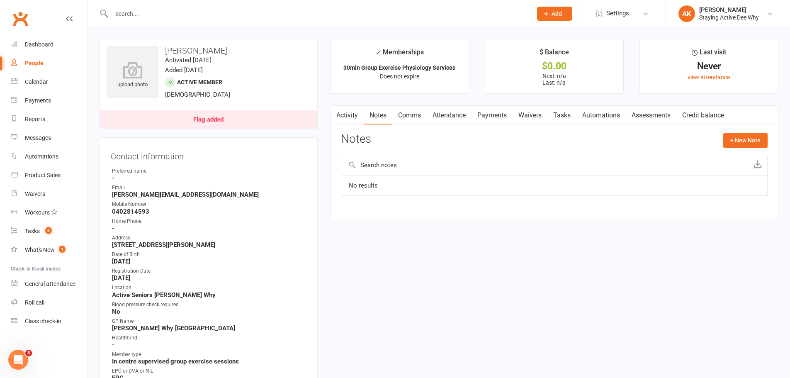
click at [352, 120] on link "Activity" at bounding box center [347, 115] width 33 height 19
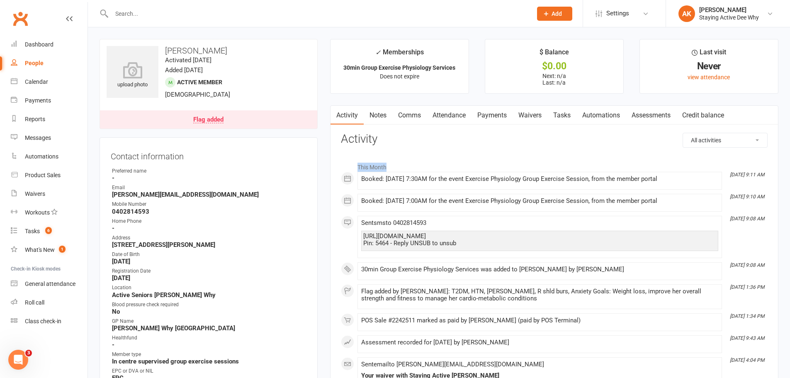
click at [514, 146] on div "All activities Bookings / Attendances Communications Notes Failed SMSes Grading…" at bounding box center [554, 315] width 427 height 364
click at [39, 47] on div "Dashboard" at bounding box center [39, 44] width 29 height 7
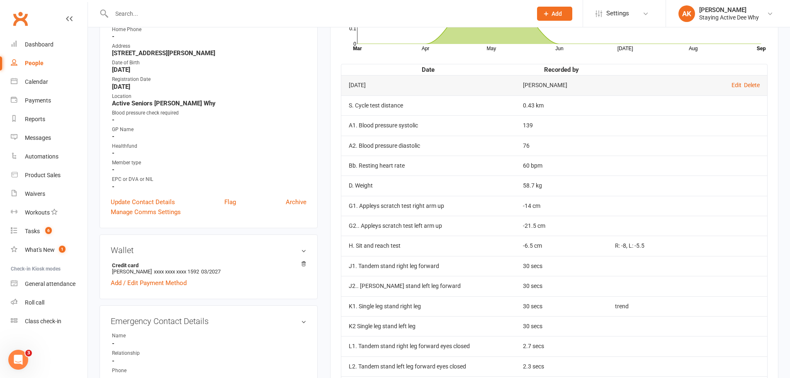
scroll to position [207, 0]
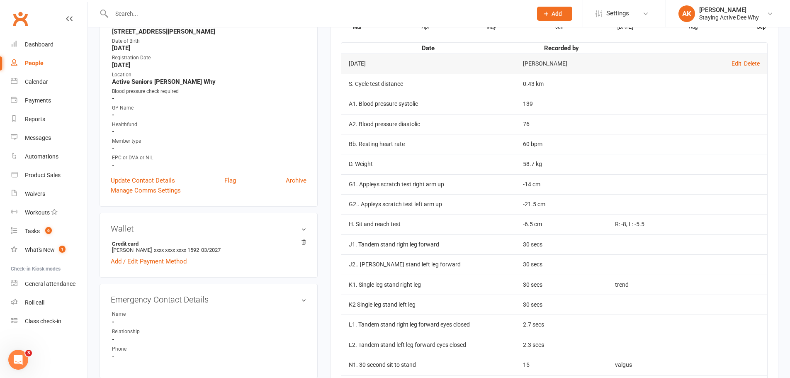
click at [379, 271] on td "J2.. [PERSON_NAME] stand left leg forward" at bounding box center [428, 264] width 175 height 20
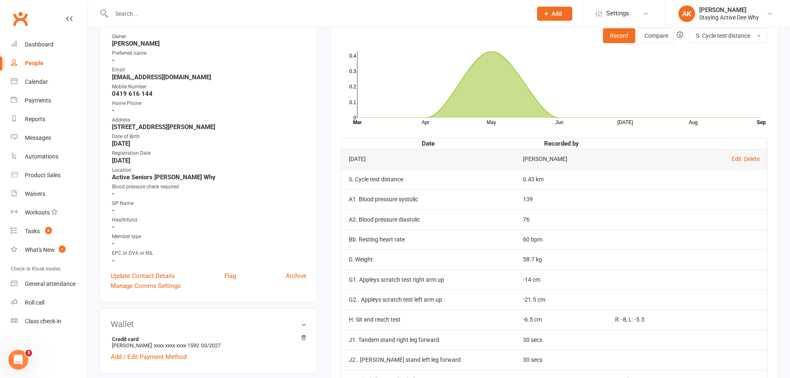
scroll to position [0, 0]
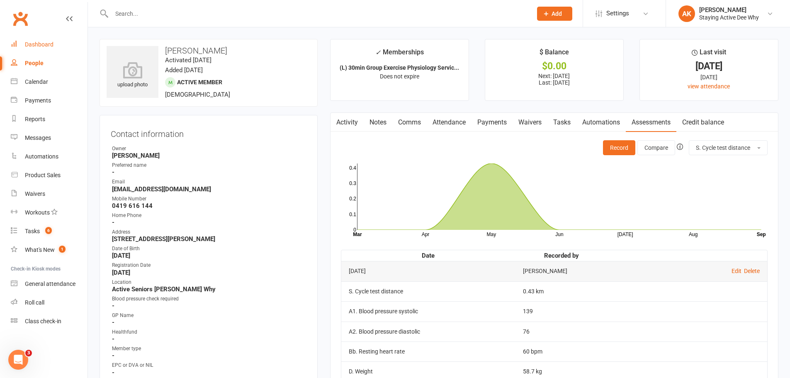
drag, startPoint x: 49, startPoint y: 45, endPoint x: 71, endPoint y: 37, distance: 23.6
click at [49, 45] on div "Dashboard" at bounding box center [39, 44] width 29 height 7
